Goal: Task Accomplishment & Management: Manage account settings

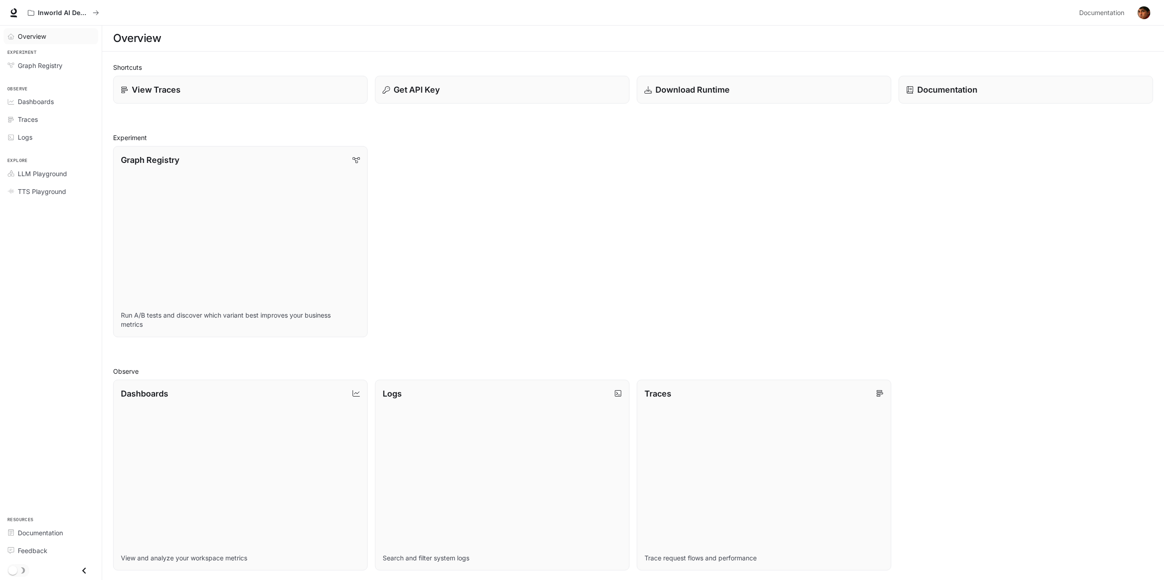
click at [50, 41] on div "Overview" at bounding box center [56, 36] width 76 height 10
click at [37, 101] on span "Dashboards" at bounding box center [36, 102] width 36 height 10
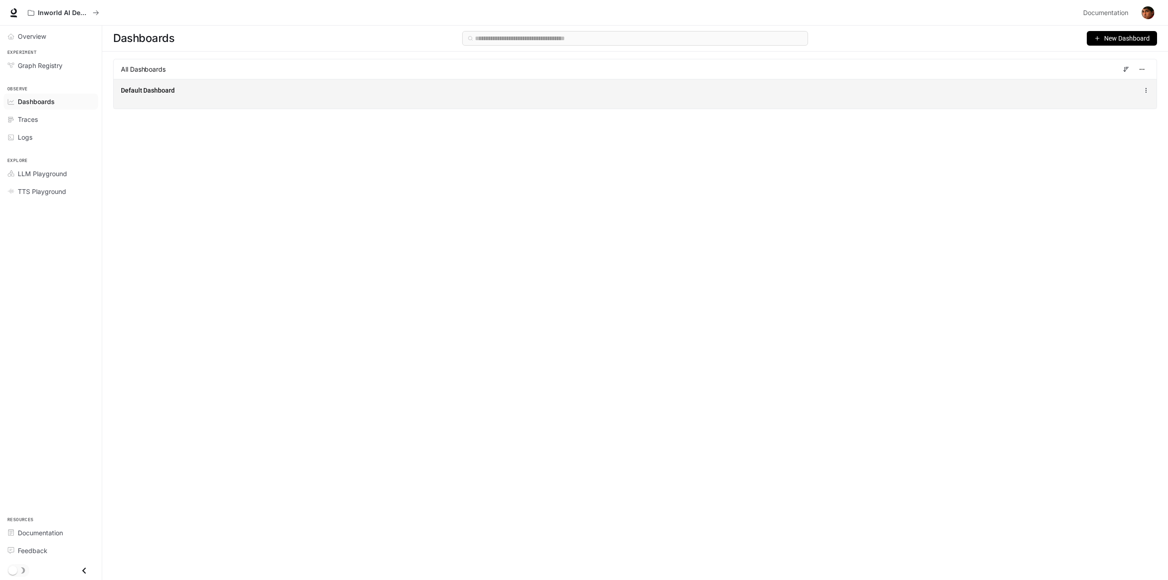
click at [183, 84] on div "Default Dashboard" at bounding box center [635, 94] width 1043 height 30
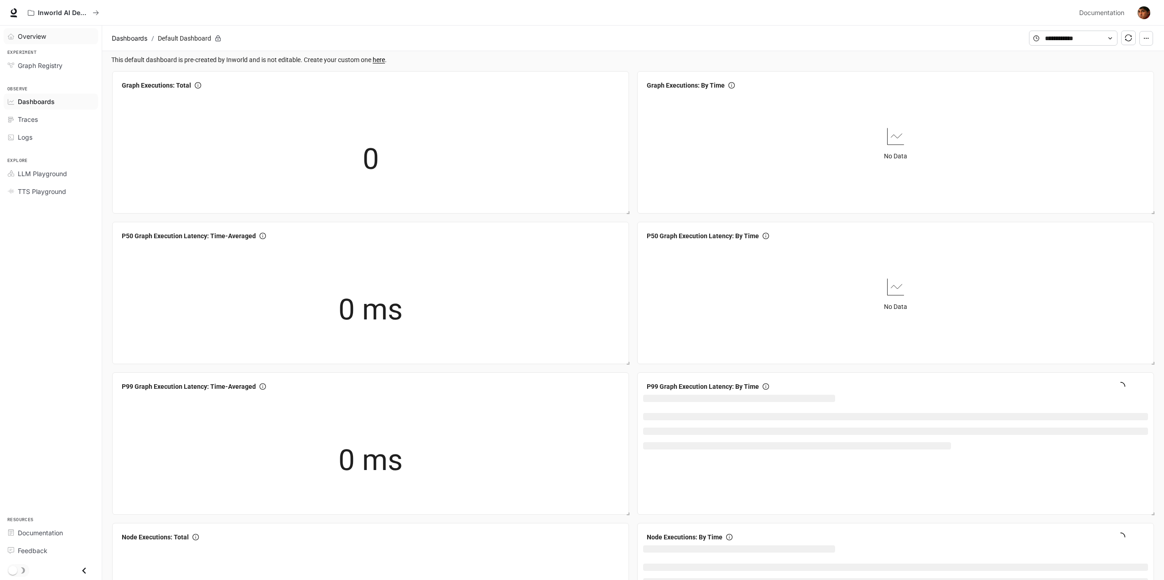
click at [43, 40] on span "Overview" at bounding box center [32, 36] width 28 height 10
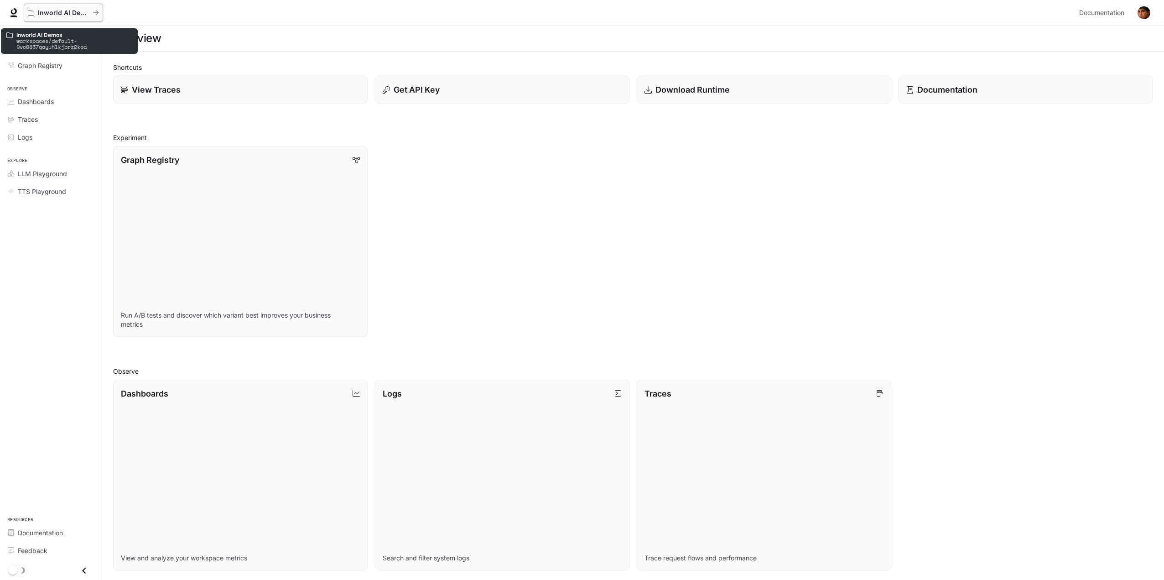
click at [75, 13] on p "Inworld AI Demos" at bounding box center [63, 13] width 51 height 8
click at [1147, 15] on img "button" at bounding box center [1144, 12] width 13 height 13
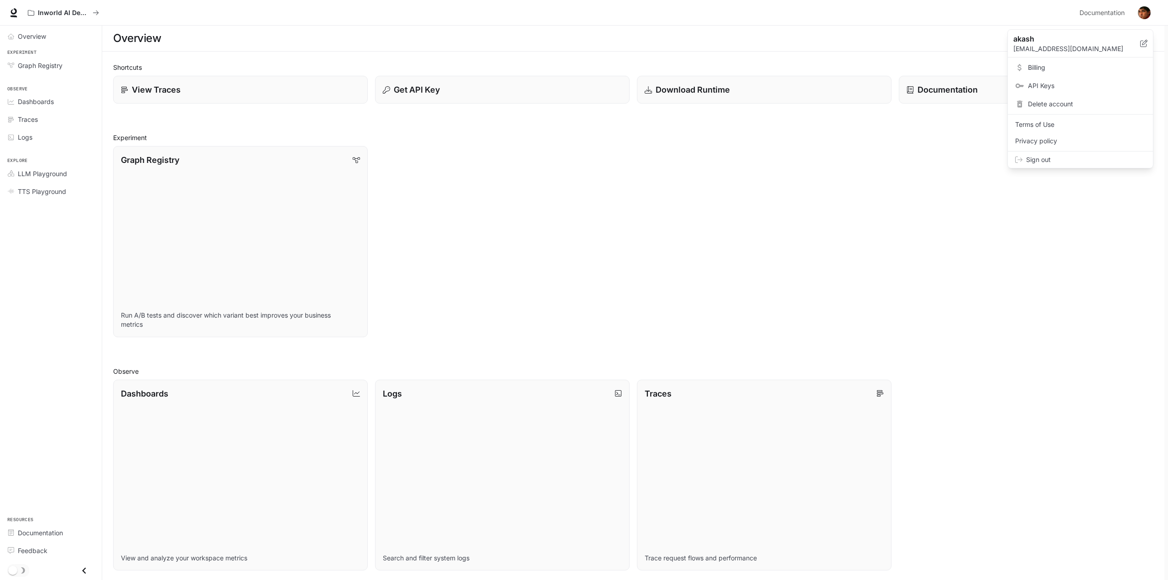
click at [1070, 156] on span "Sign out" at bounding box center [1086, 159] width 120 height 9
click at [1143, 15] on img "button" at bounding box center [1144, 12] width 13 height 13
click at [1050, 72] on span "Billing" at bounding box center [1087, 67] width 118 height 9
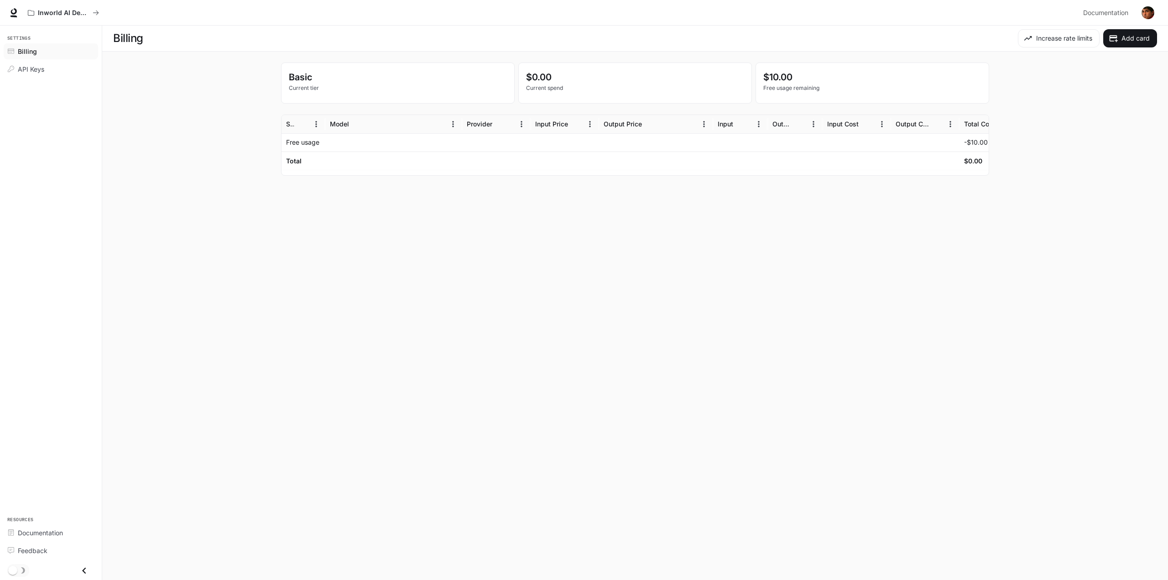
click at [927, 144] on div at bounding box center [925, 142] width 68 height 18
click at [1149, 14] on img "button" at bounding box center [1147, 12] width 13 height 13
click at [1070, 159] on span "Sign out" at bounding box center [1089, 159] width 120 height 9
